Goal: Information Seeking & Learning: Learn about a topic

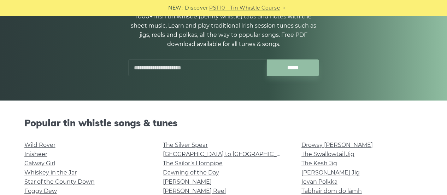
scroll to position [35, 0]
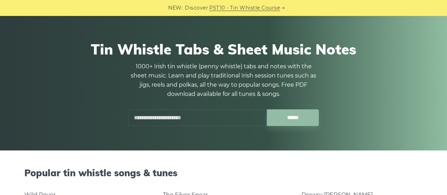
click at [173, 119] on input "text" at bounding box center [197, 117] width 138 height 17
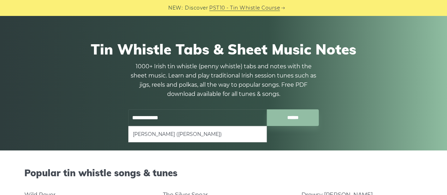
type input "**********"
click at [267, 109] on input "******" at bounding box center [293, 117] width 52 height 17
drag, startPoint x: 186, startPoint y: 114, endPoint x: 62, endPoint y: 125, distance: 124.8
click at [61, 129] on div "**********" at bounding box center [223, 83] width 398 height 119
type input "*"
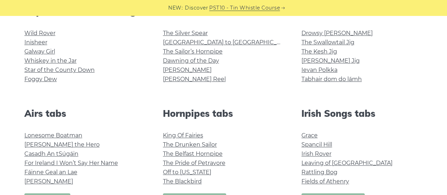
scroll to position [282, 0]
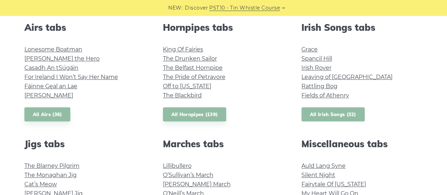
type input "*"
click at [314, 109] on link "All Irish Songs (32)" at bounding box center [332, 114] width 63 height 14
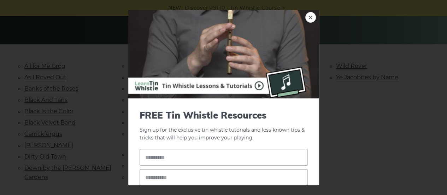
click at [305, 18] on link "×" at bounding box center [310, 17] width 11 height 11
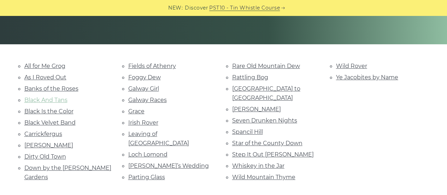
click at [49, 97] on link "Black And Tans" at bounding box center [45, 99] width 43 height 7
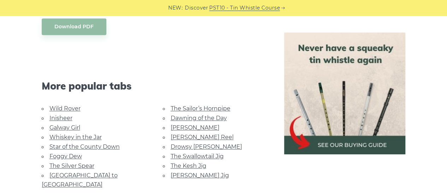
scroll to position [494, 0]
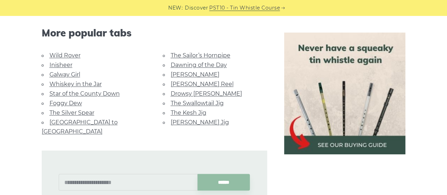
click at [62, 68] on link "Inisheer" at bounding box center [60, 64] width 23 height 7
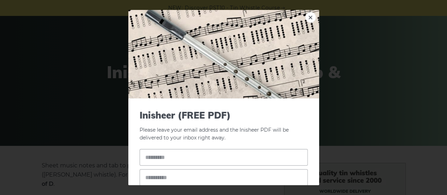
scroll to position [212, 0]
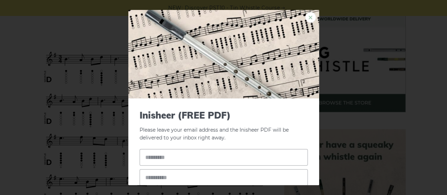
click at [306, 20] on link "×" at bounding box center [310, 17] width 11 height 11
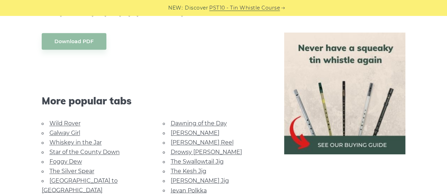
scroll to position [459, 0]
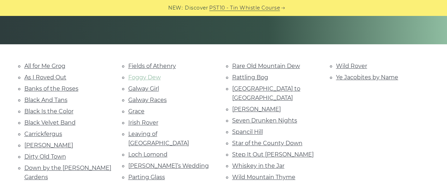
click at [148, 74] on link "Foggy Dew" at bounding box center [144, 77] width 32 height 7
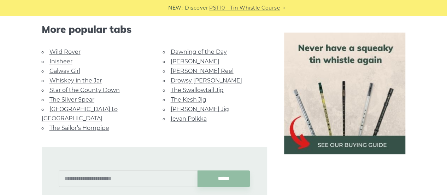
scroll to position [459, 0]
